Goal: Navigation & Orientation: Find specific page/section

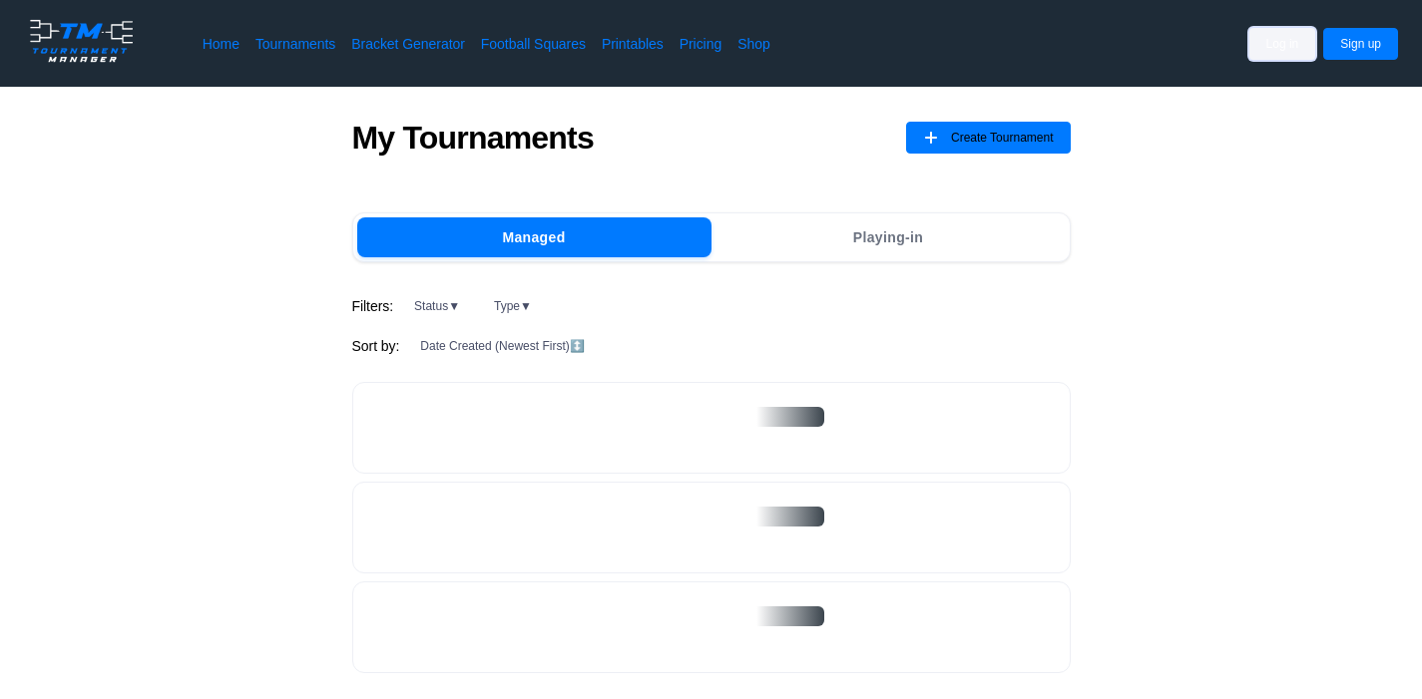
click at [1271, 39] on button "Log in" at bounding box center [1282, 44] width 67 height 32
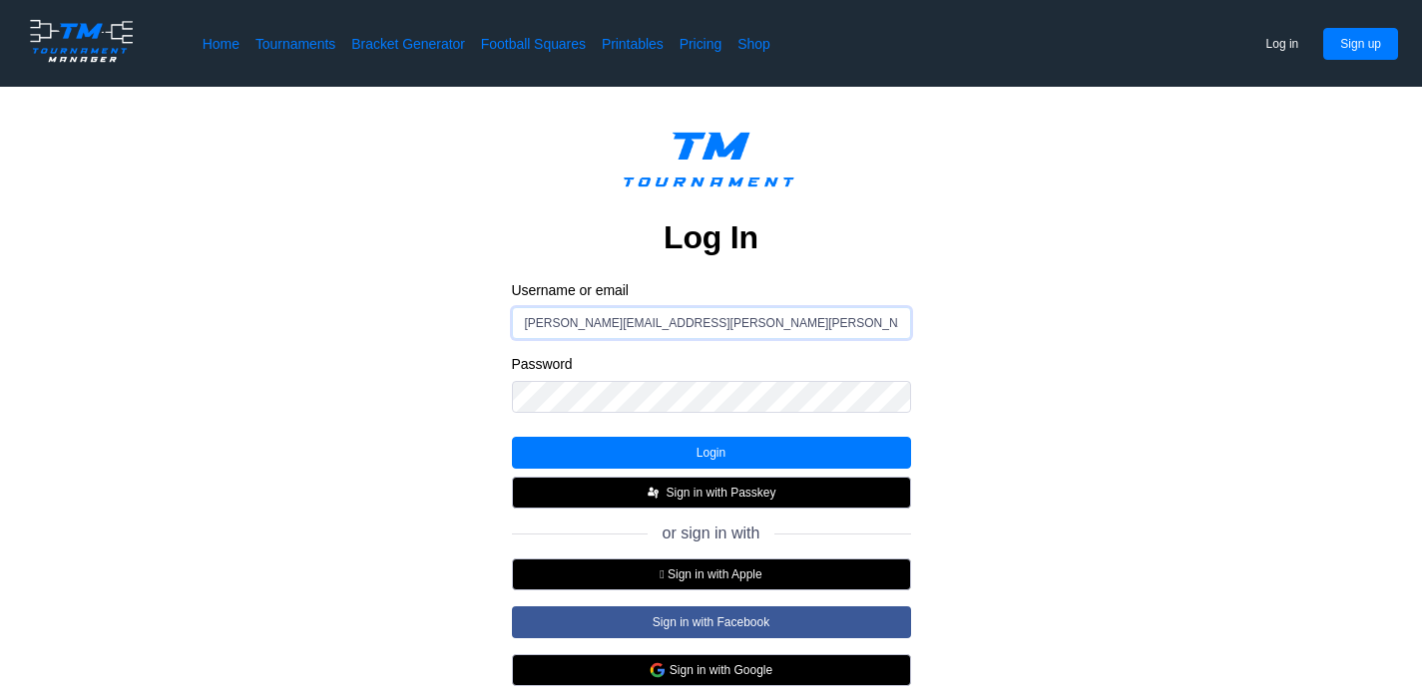
click at [669, 329] on input "[PERSON_NAME][EMAIL_ADDRESS][PERSON_NAME][PERSON_NAME][DOMAIN_NAME]" at bounding box center [711, 323] width 399 height 32
click at [858, 294] on label "Username or email" at bounding box center [711, 290] width 399 height 18
click at [858, 307] on input "[PERSON_NAME][EMAIL_ADDRESS][PERSON_NAME][PERSON_NAME][DOMAIN_NAME]" at bounding box center [711, 323] width 399 height 32
drag, startPoint x: 670, startPoint y: 327, endPoint x: 374, endPoint y: 342, distance: 296.7
click at [374, 342] on div "Log In Username or email [PERSON_NAME][EMAIL_ADDRESS][PERSON_NAME][PERSON_NAME]…" at bounding box center [711, 439] width 1262 height 640
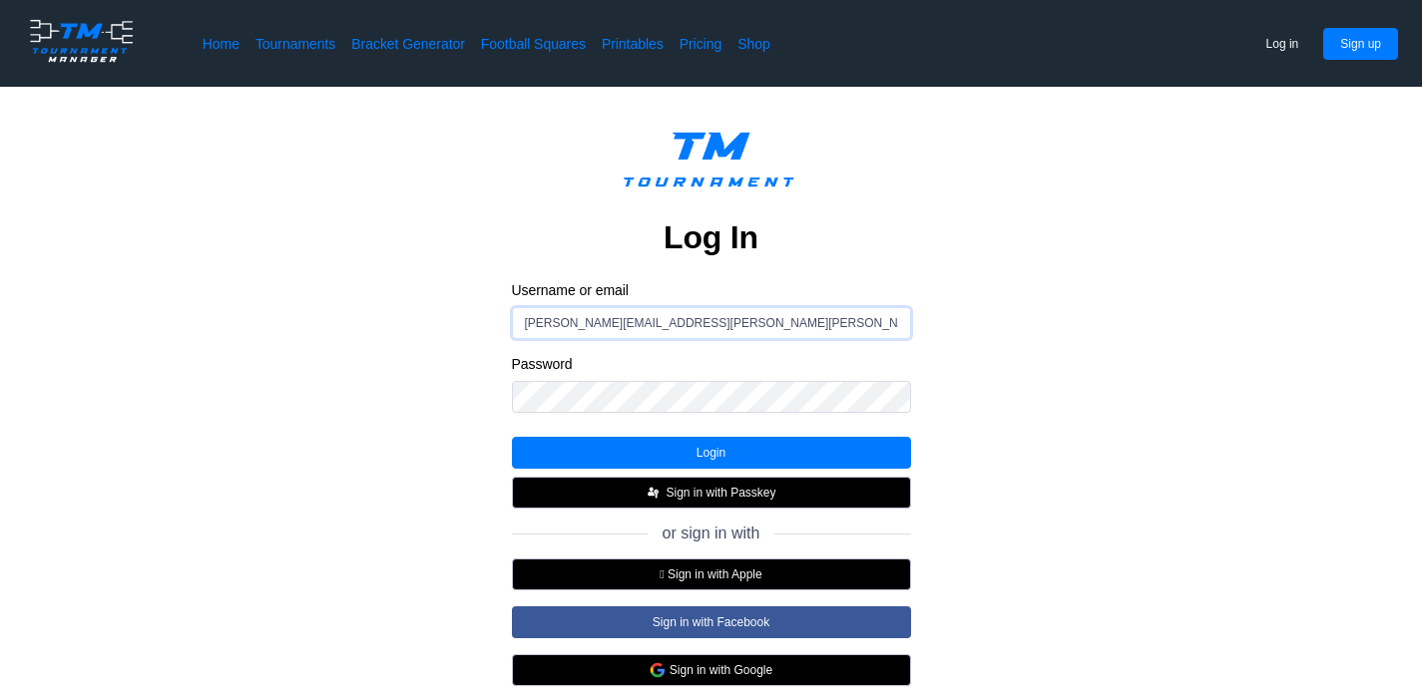
drag, startPoint x: 681, startPoint y: 320, endPoint x: 429, endPoint y: 320, distance: 252.4
click at [429, 320] on div "Log In Username or email [PERSON_NAME][EMAIL_ADDRESS][PERSON_NAME][PERSON_NAME]…" at bounding box center [711, 439] width 1262 height 640
paste input "ise.berrojo"
type input "[PERSON_NAME][EMAIL_ADDRESS][DOMAIN_NAME]"
click at [298, 390] on div "Log In Username or email [PERSON_NAME][EMAIL_ADDRESS][PERSON_NAME][DOMAIN_NAME]…" at bounding box center [711, 439] width 1262 height 640
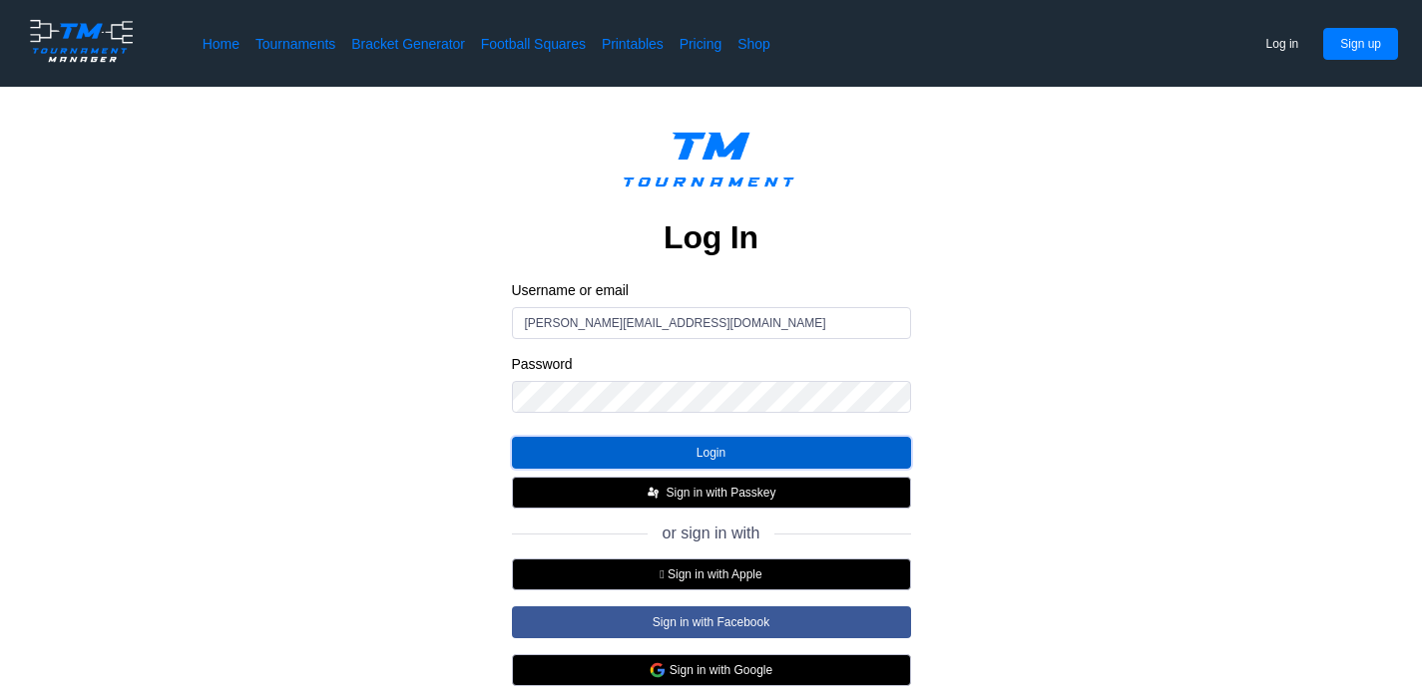
click at [723, 457] on button "Login" at bounding box center [711, 453] width 399 height 32
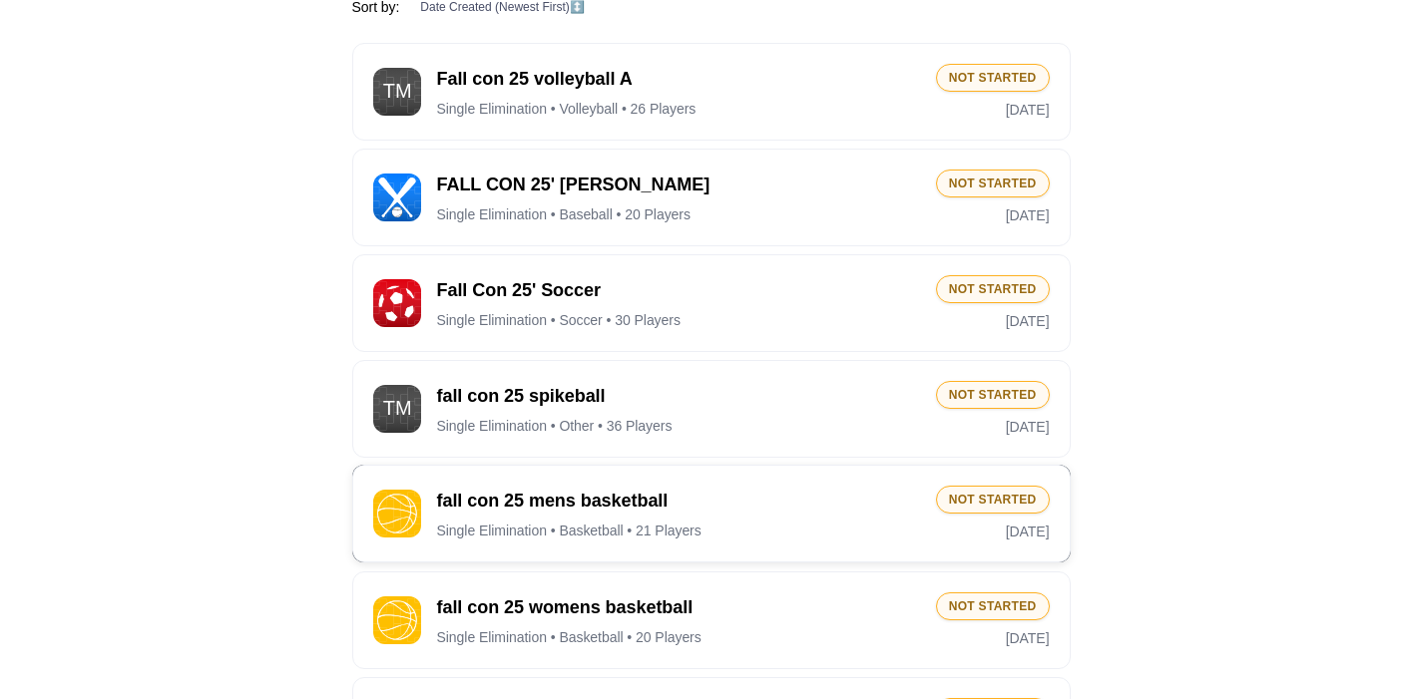
scroll to position [348, 0]
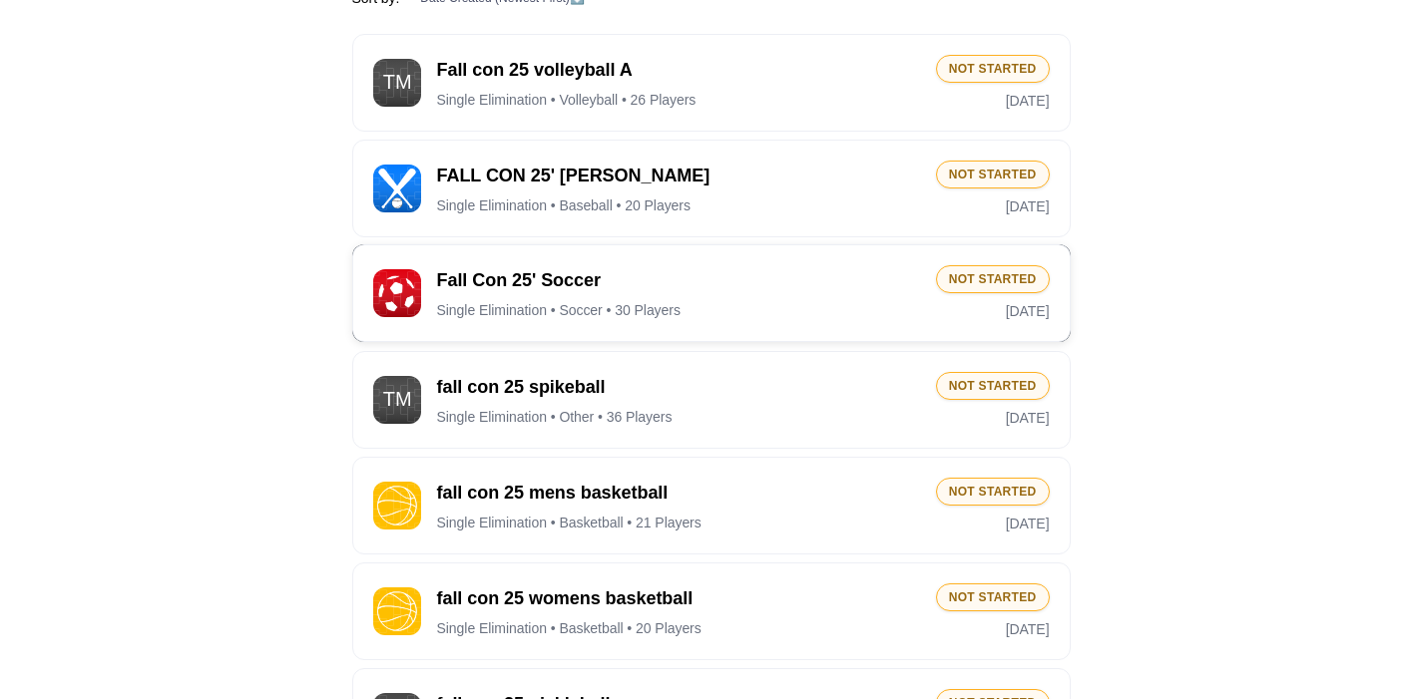
click at [565, 285] on span "Fall Con 25' Soccer" at bounding box center [678, 280] width 483 height 25
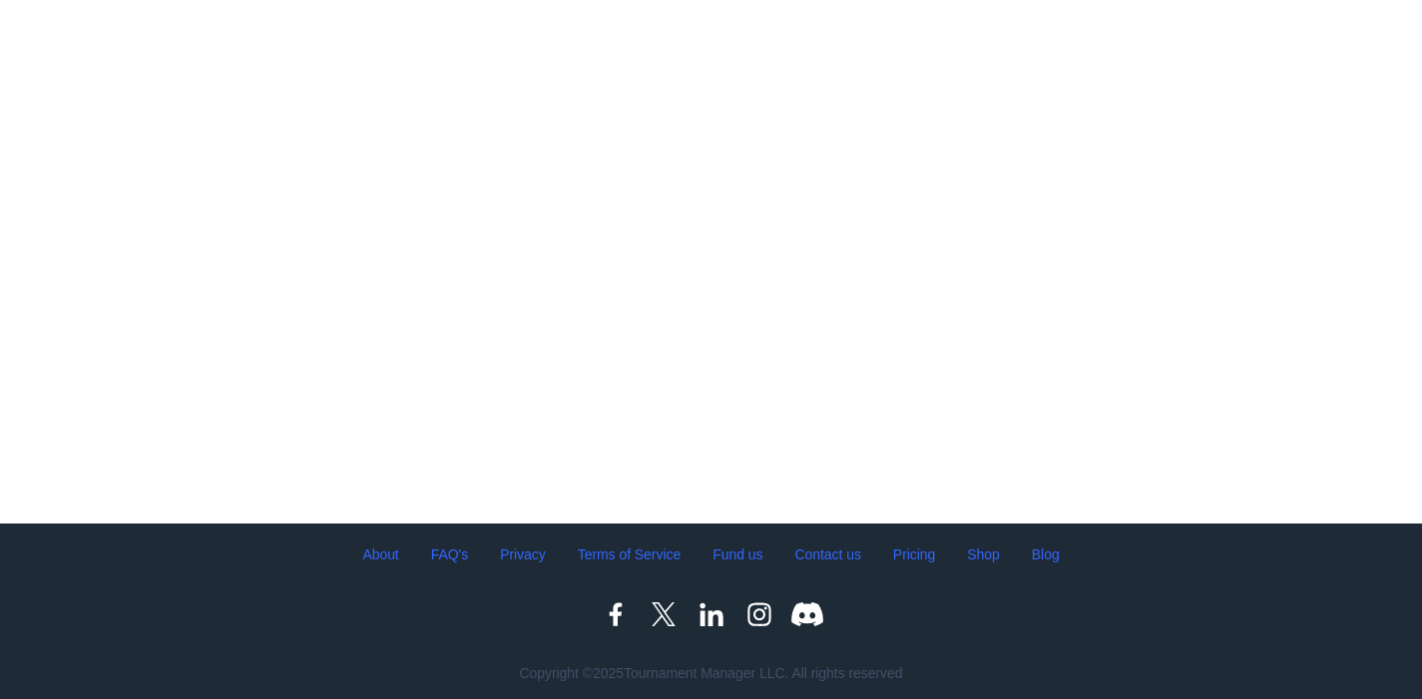
scroll to position [193, 0]
